Goal: Navigation & Orientation: Find specific page/section

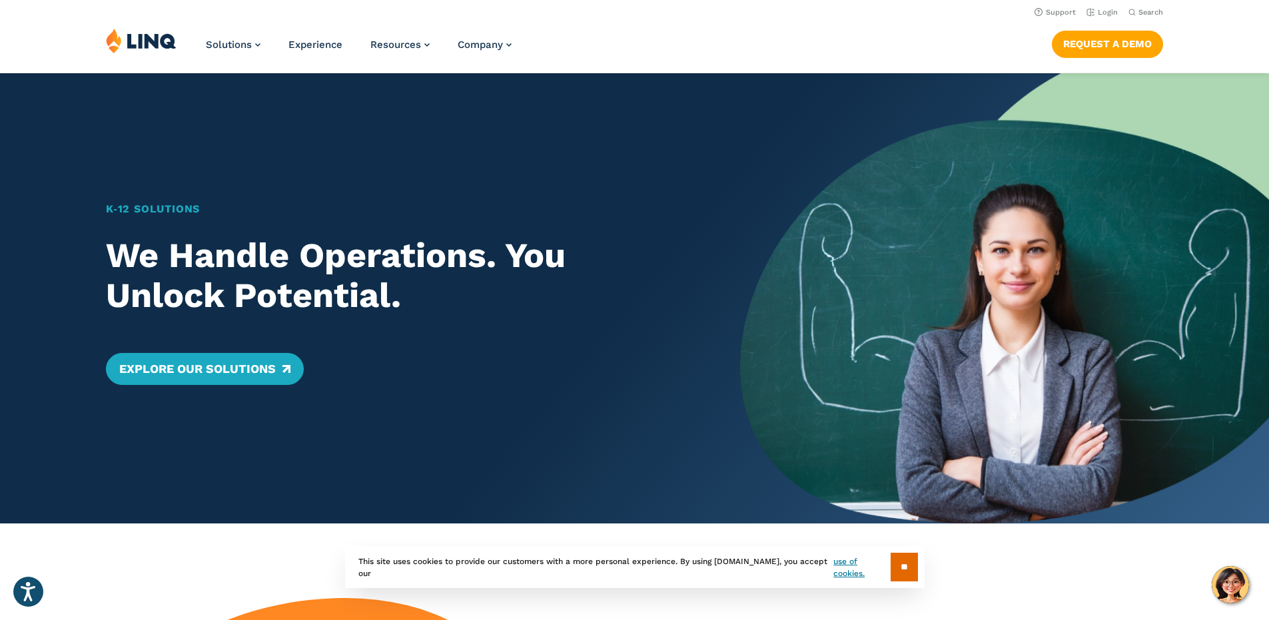
click at [1217, 37] on div "Solutions Nutrition Overview NEW School Nutrition Suite School Nutrition State …" at bounding box center [634, 50] width 1269 height 44
click at [1103, 9] on link "Login" at bounding box center [1102, 12] width 31 height 9
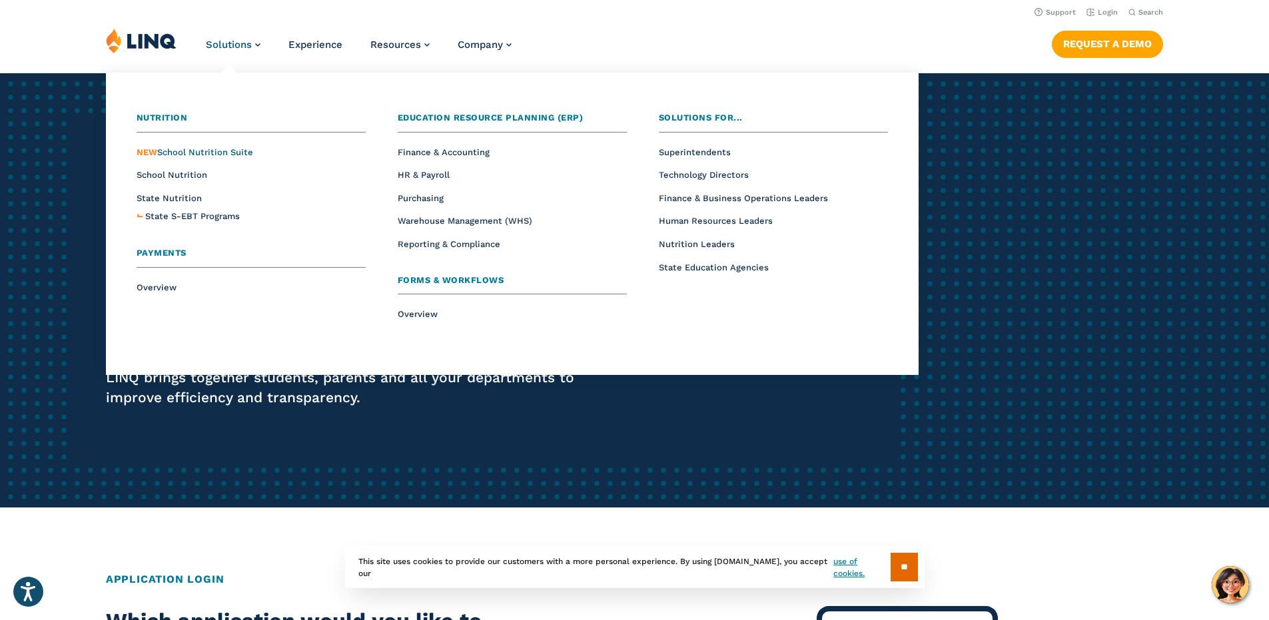
click at [185, 151] on span "NEW School Nutrition Suite" at bounding box center [195, 152] width 117 height 10
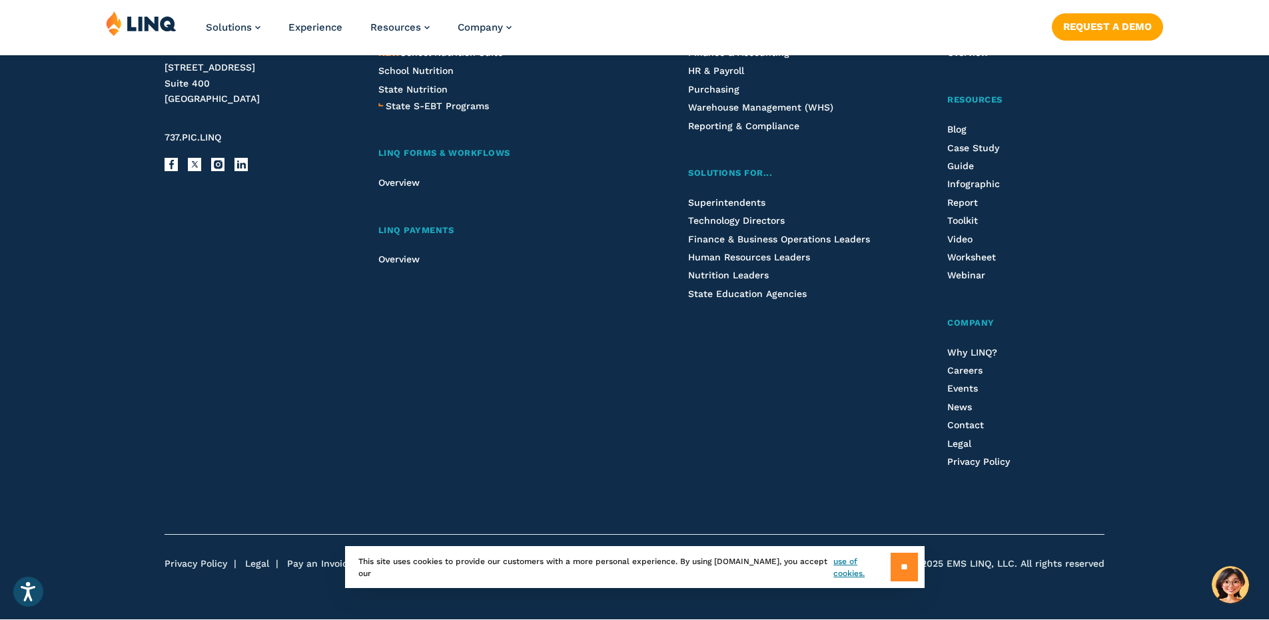
click at [907, 568] on input "**" at bounding box center [904, 567] width 27 height 29
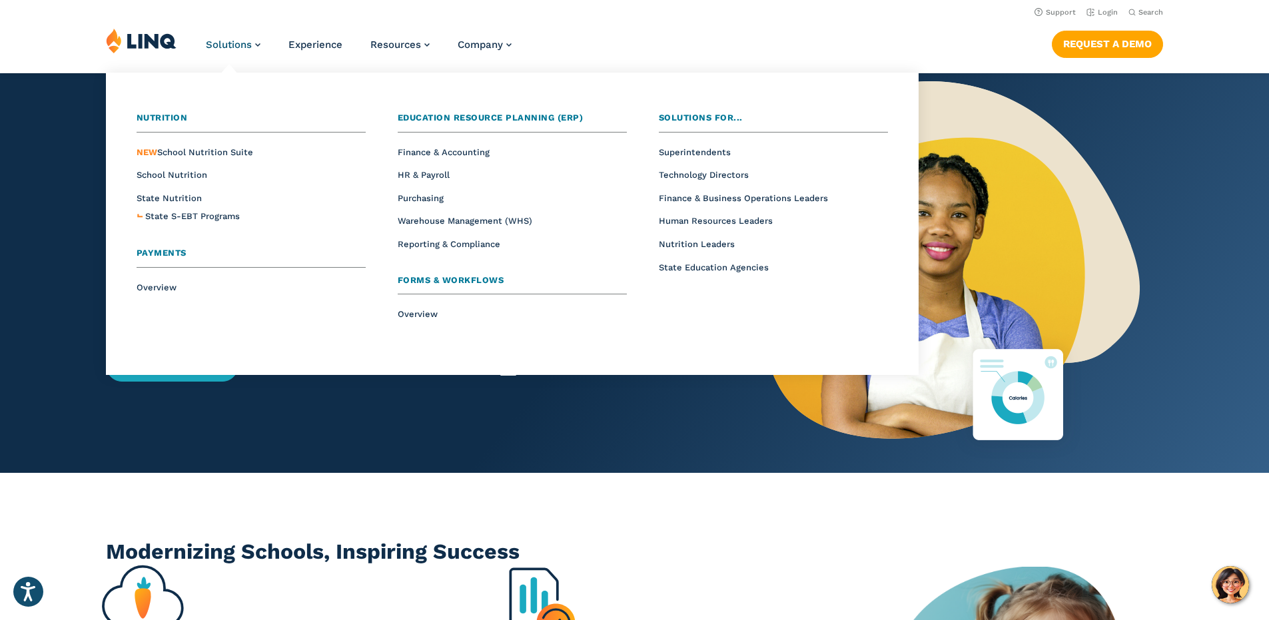
click at [159, 256] on span "Payments" at bounding box center [162, 253] width 50 height 10
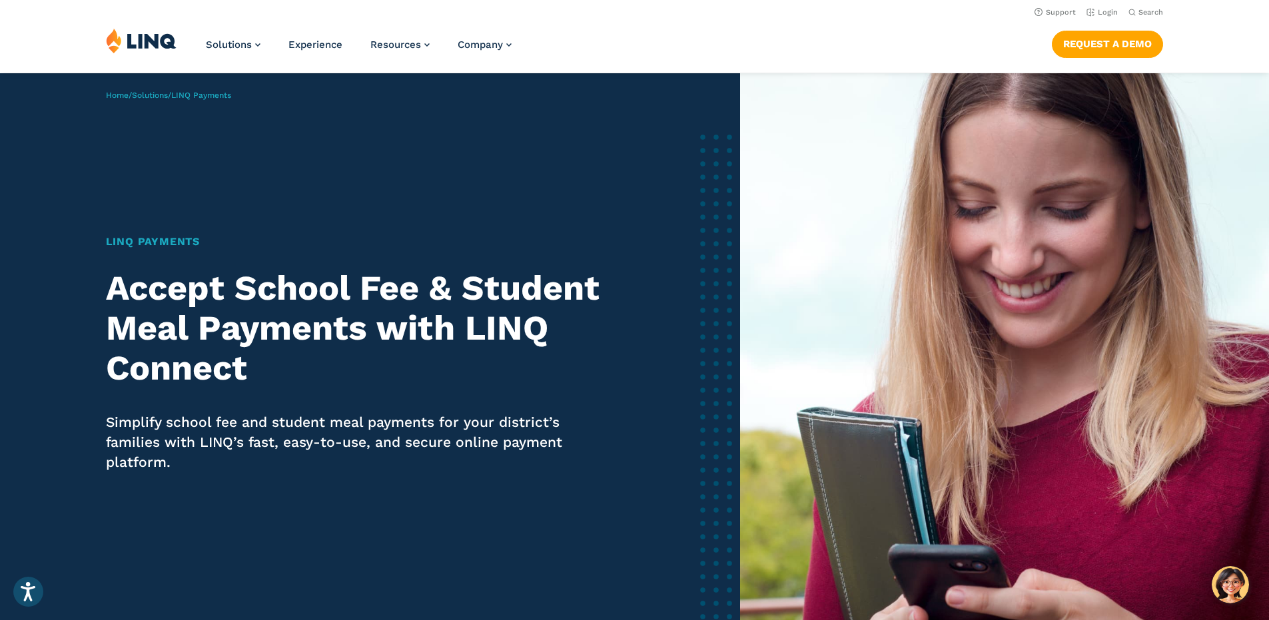
click at [126, 39] on img at bounding box center [141, 40] width 71 height 25
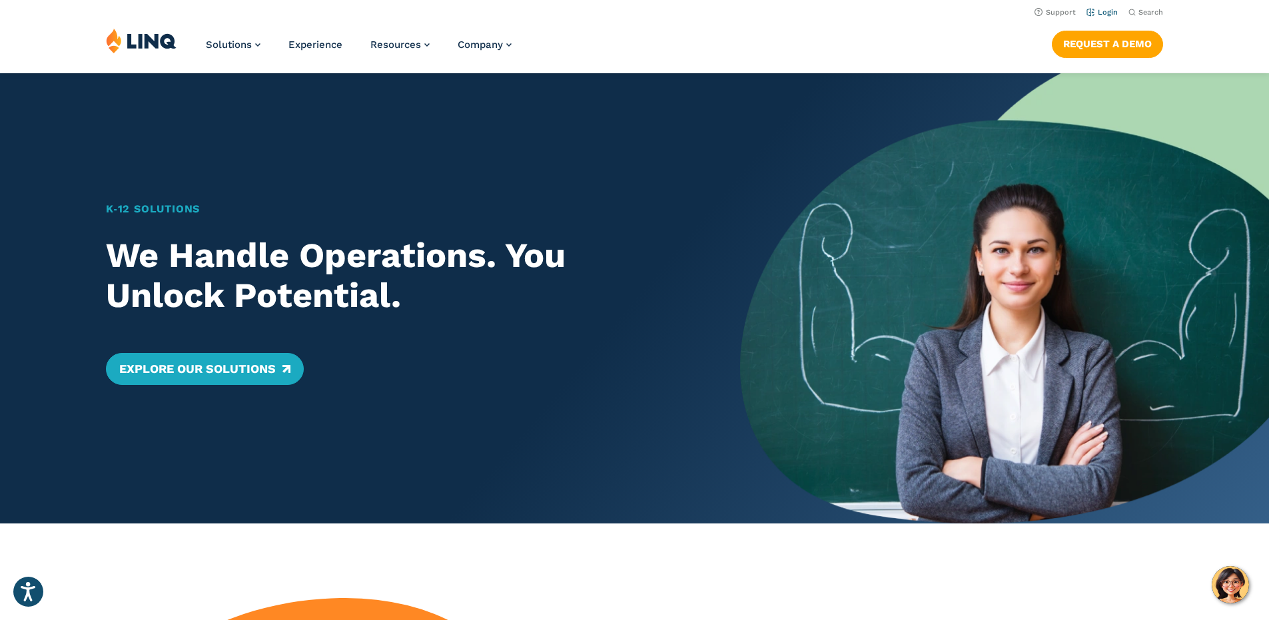
click at [1107, 12] on link "Login" at bounding box center [1102, 12] width 31 height 9
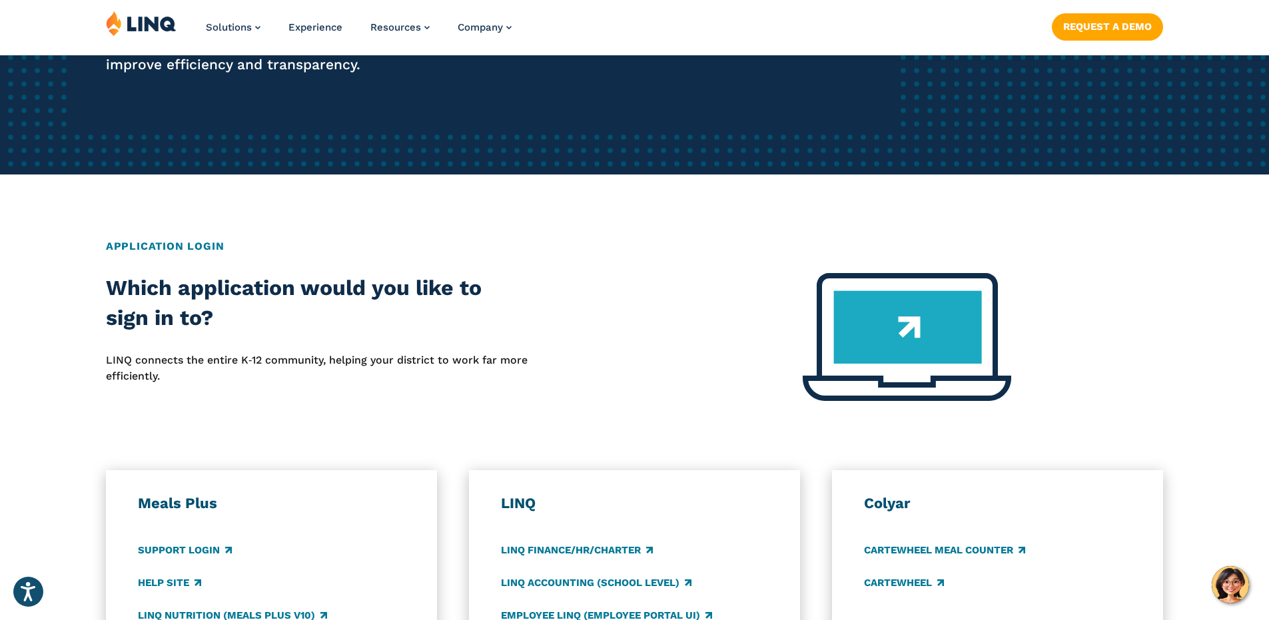
scroll to position [466, 0]
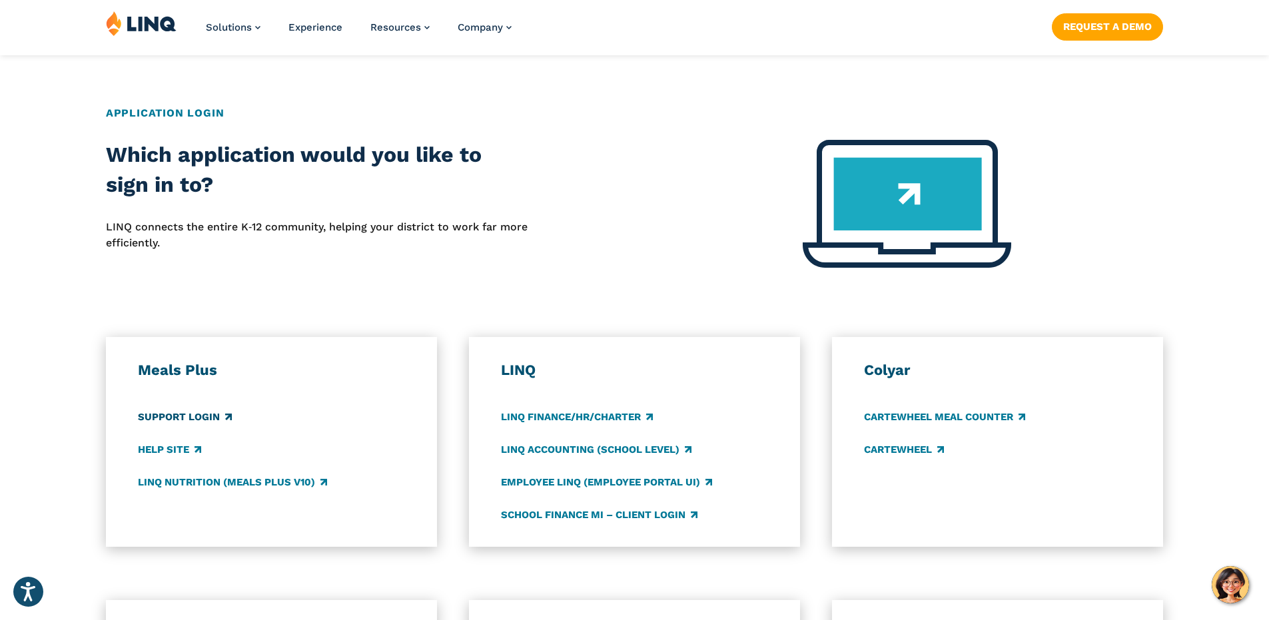
click at [210, 413] on link "Support Login" at bounding box center [185, 417] width 94 height 15
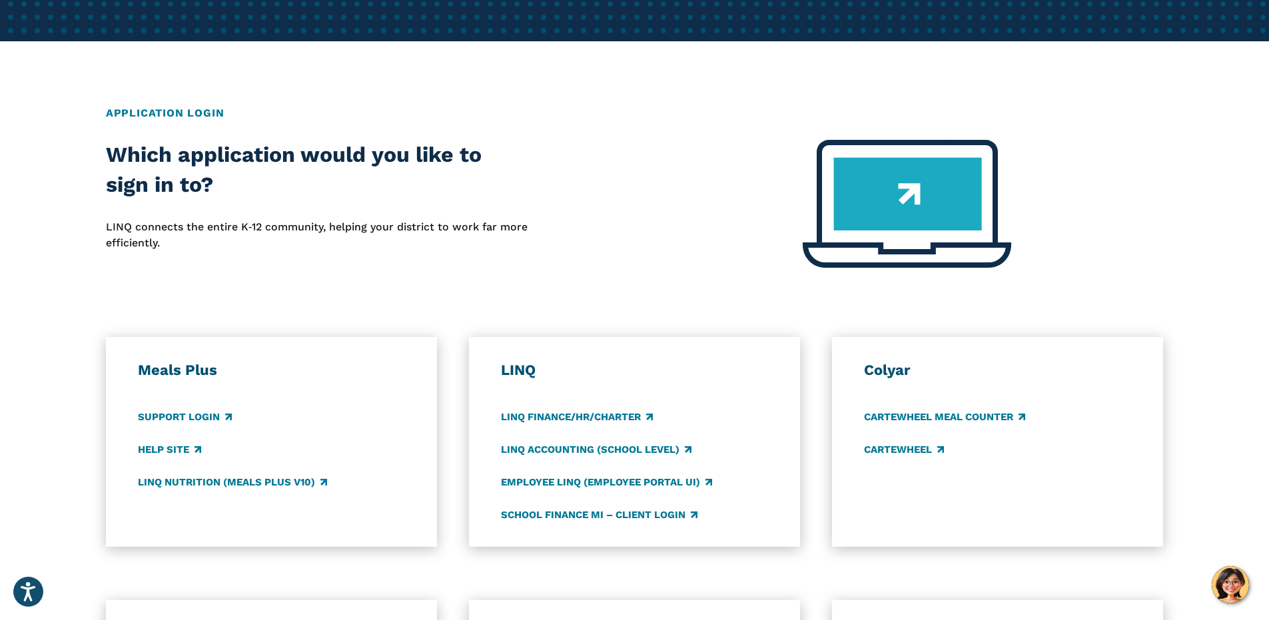
scroll to position [466, 0]
click at [899, 191] on img at bounding box center [907, 204] width 209 height 128
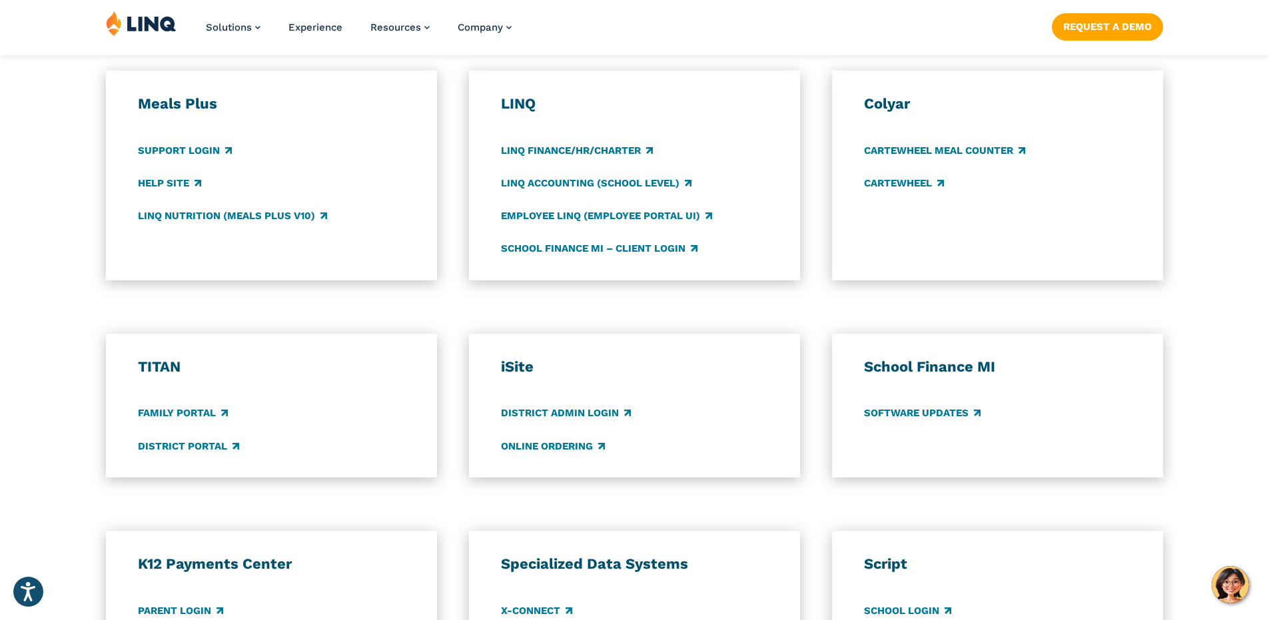
scroll to position [799, 0]
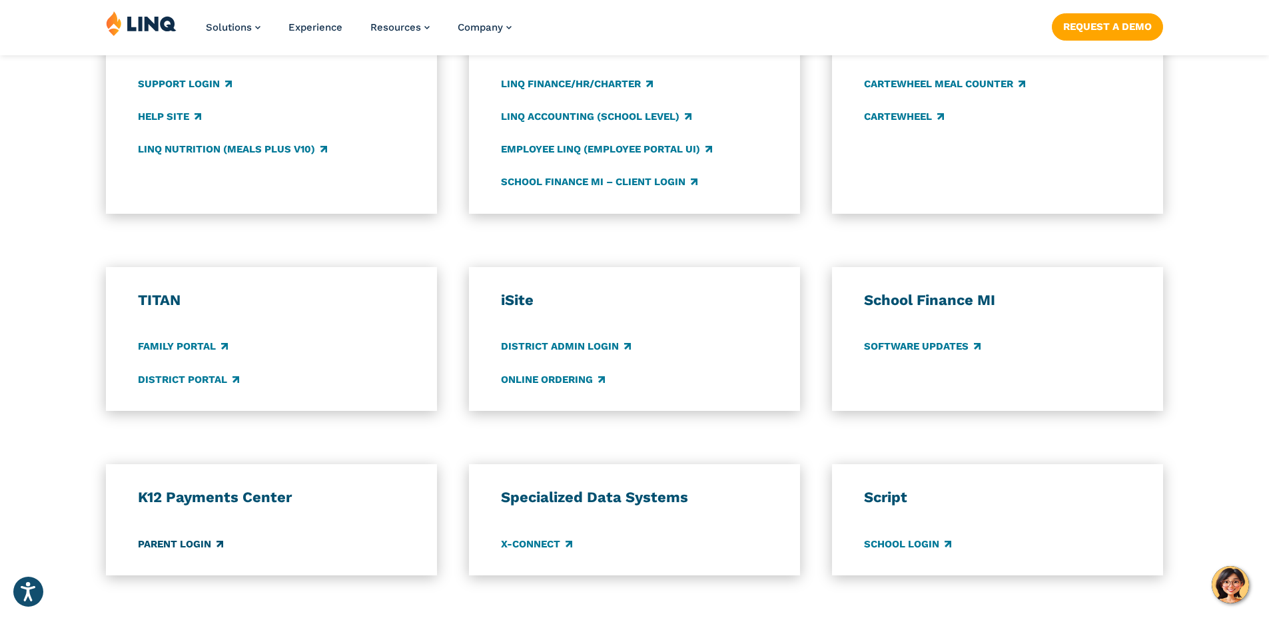
click at [183, 544] on link "Parent Login" at bounding box center [180, 544] width 85 height 15
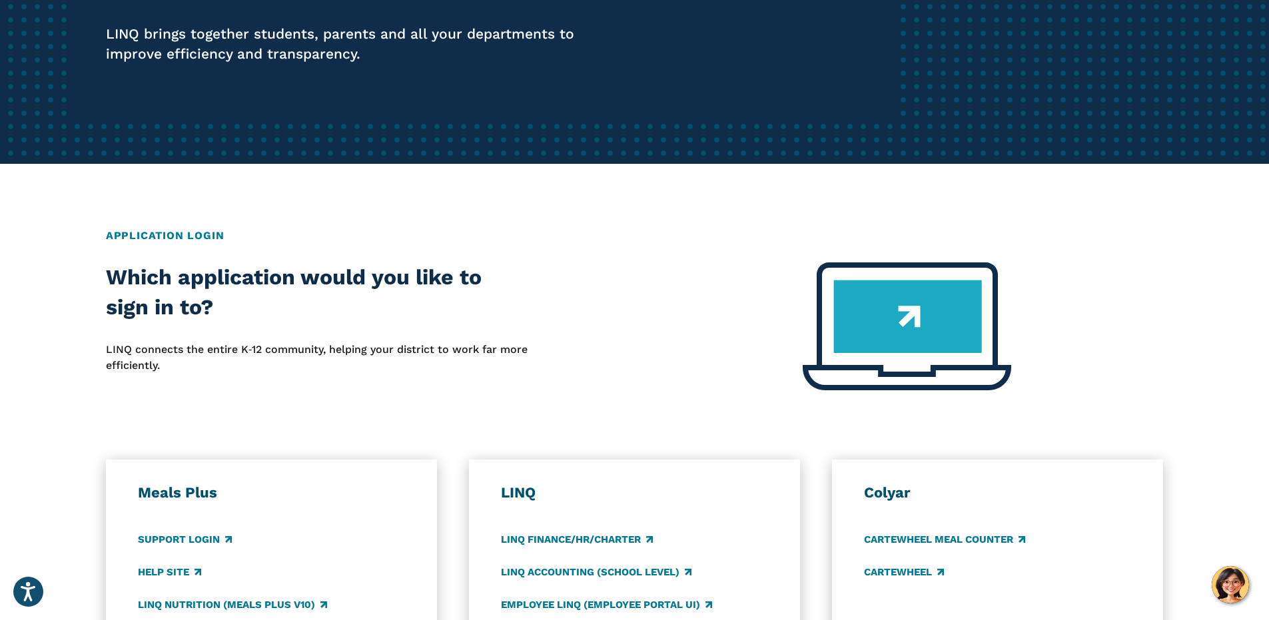
scroll to position [199, 0]
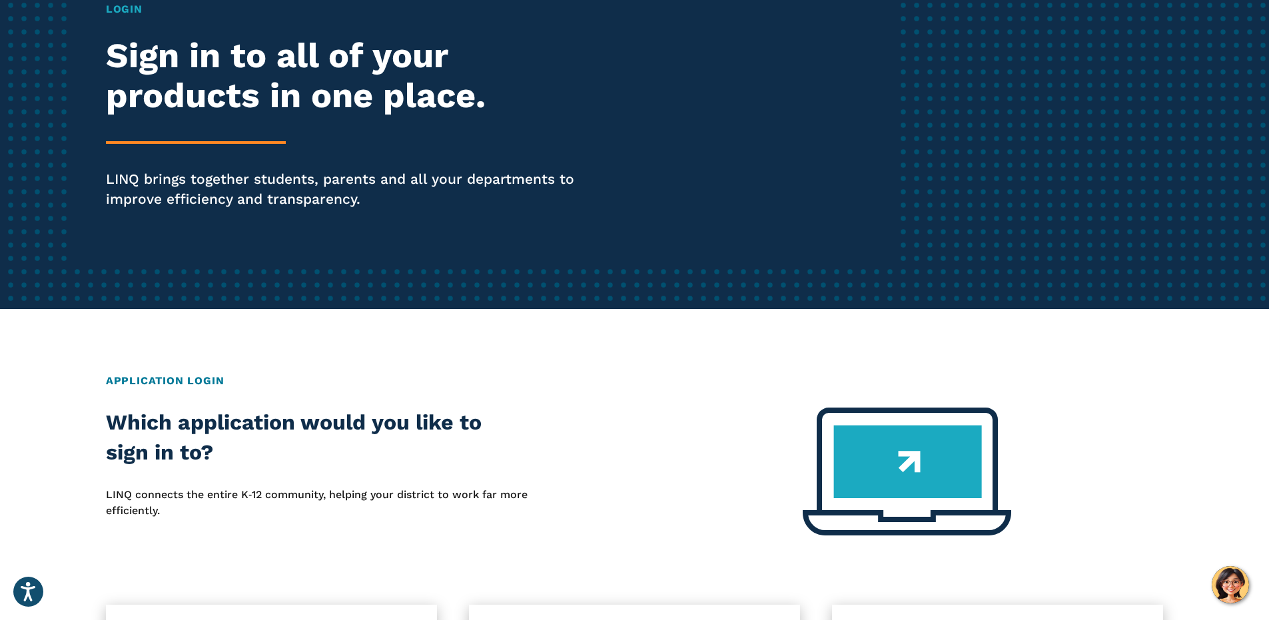
click at [200, 379] on h2 "Application Login" at bounding box center [634, 381] width 1057 height 16
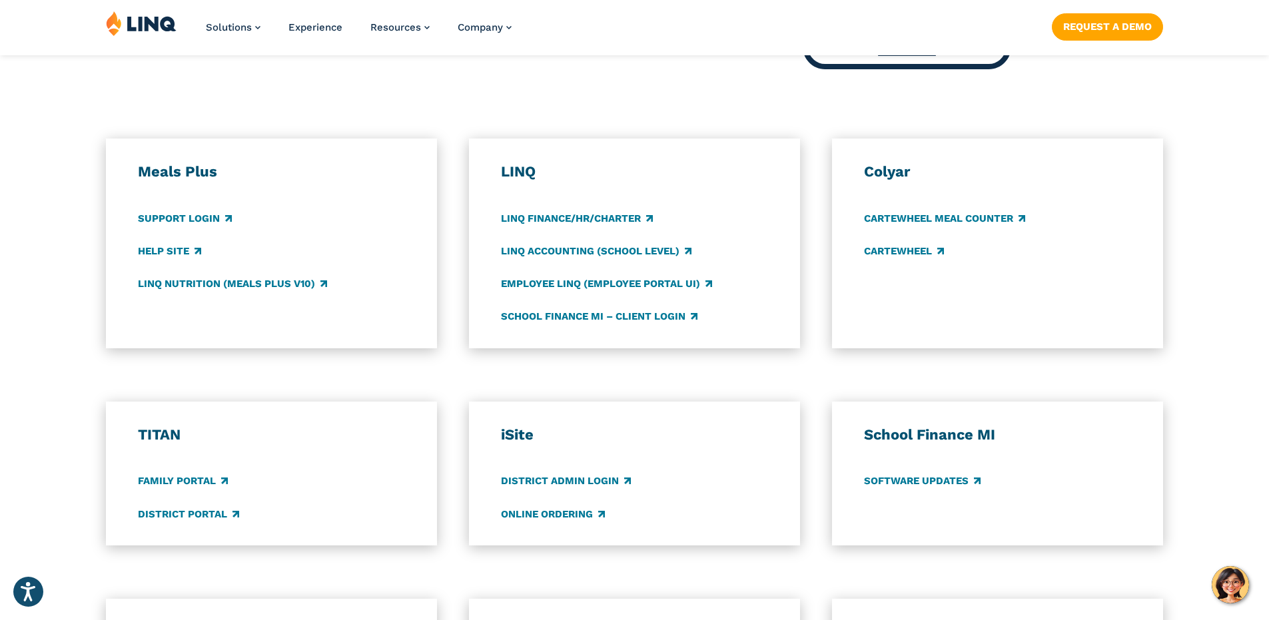
scroll to position [0, 0]
